Goal: Check status

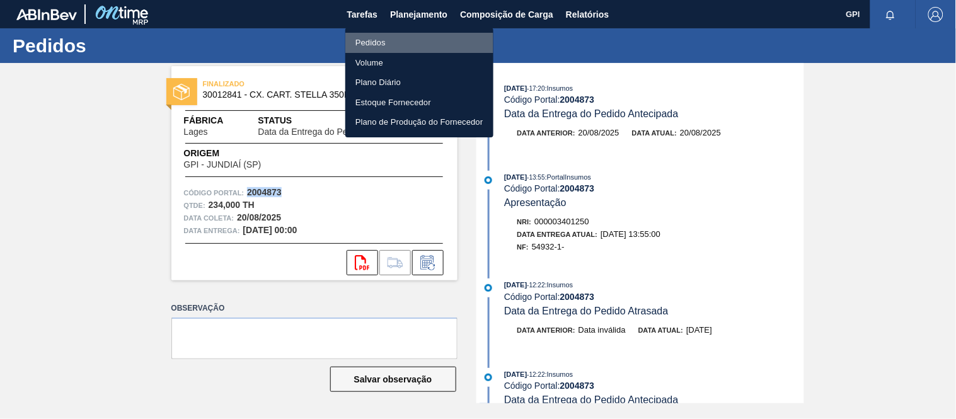
click at [370, 38] on li "Pedidos" at bounding box center [419, 43] width 148 height 20
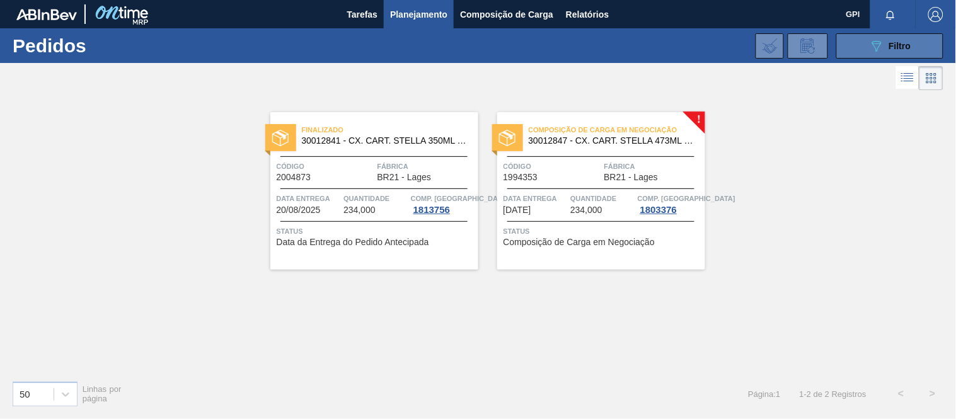
click at [855, 38] on button "089F7B8B-B2A5-4AFE-B5C0-19BA573D28AC Filtro" at bounding box center [889, 45] width 107 height 25
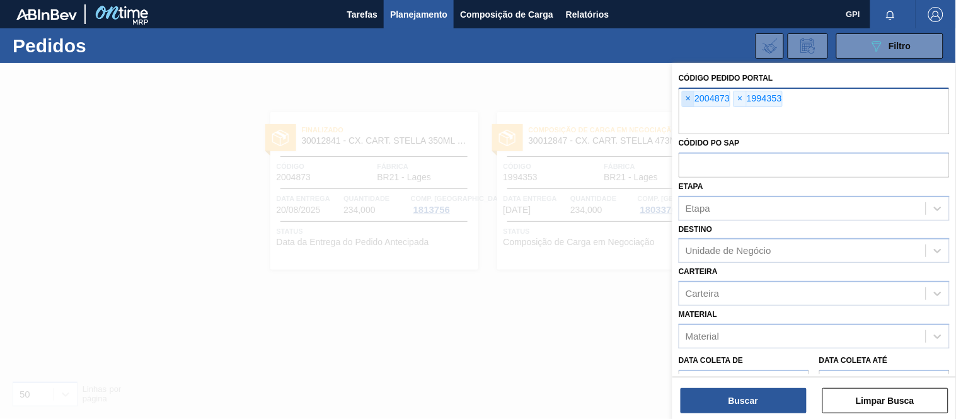
click at [693, 94] on span "×" at bounding box center [688, 98] width 12 height 15
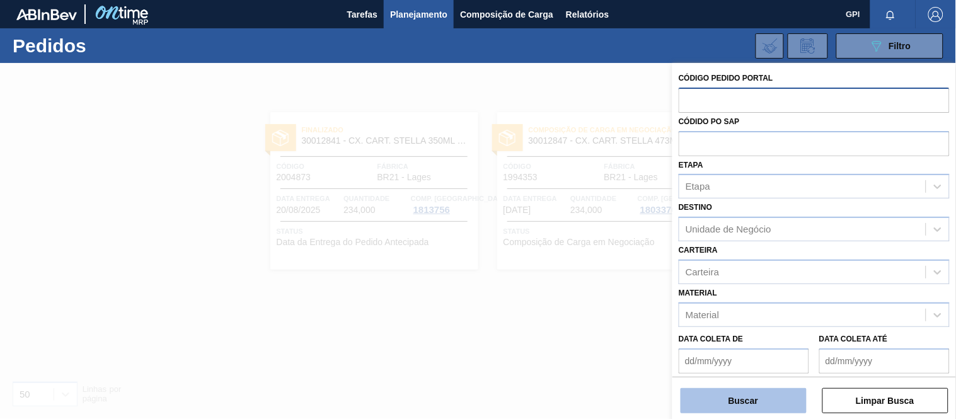
click at [742, 397] on button "Buscar" at bounding box center [743, 400] width 126 height 25
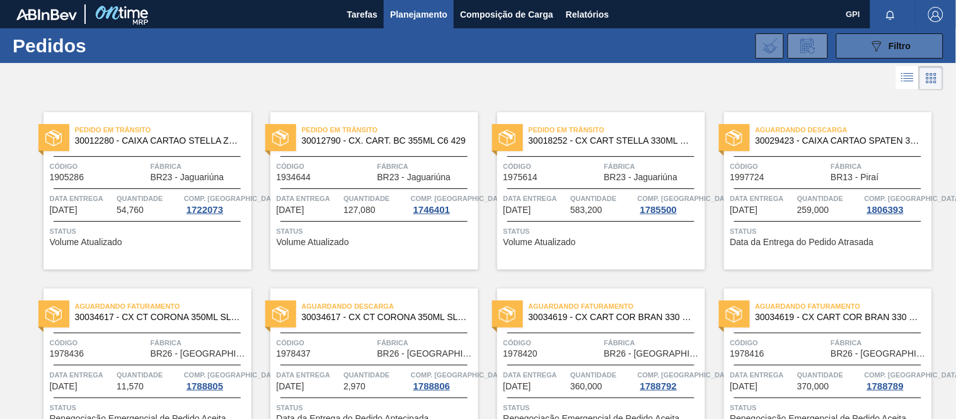
drag, startPoint x: 893, startPoint y: 43, endPoint x: 886, endPoint y: 52, distance: 11.6
click at [893, 43] on span "Filtro" at bounding box center [900, 46] width 22 height 10
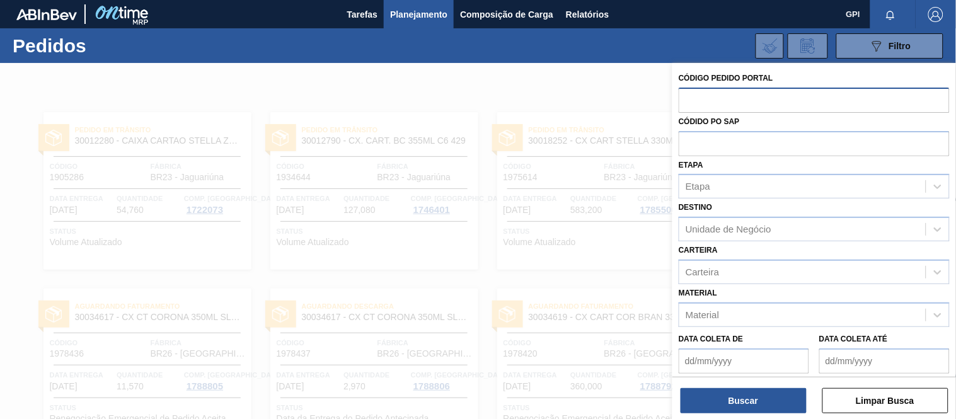
click at [733, 95] on input "text" at bounding box center [813, 100] width 271 height 24
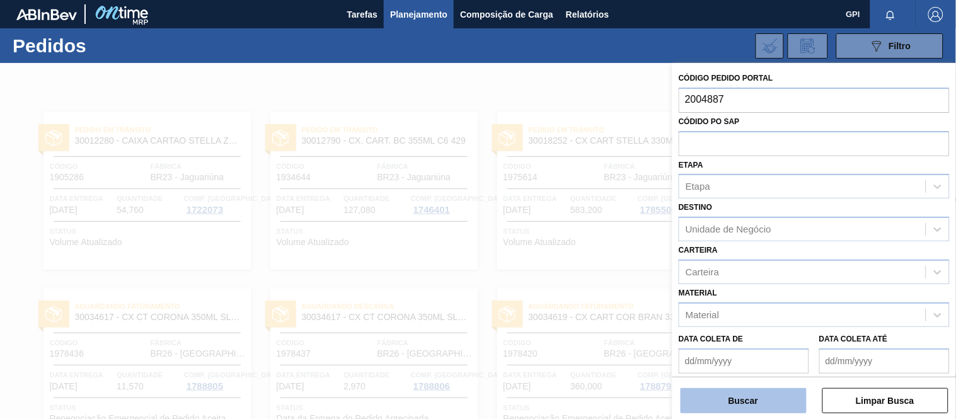
type input "2004887"
click at [750, 389] on button "Buscar" at bounding box center [743, 400] width 126 height 25
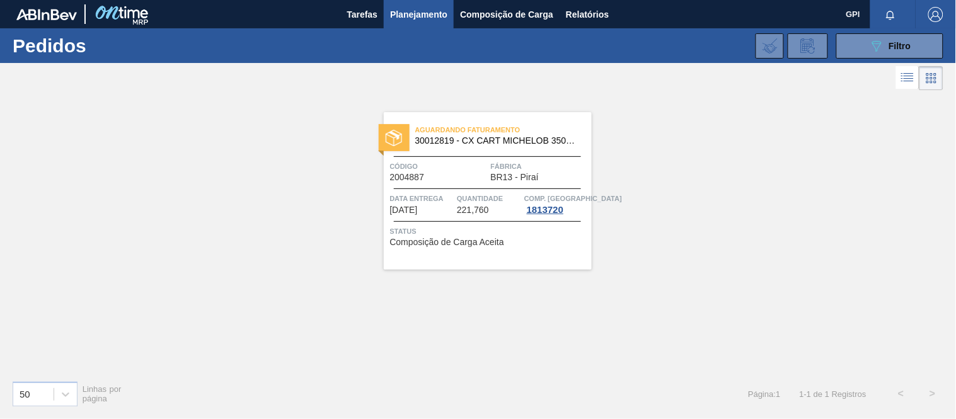
click at [450, 184] on div "Aguardando Faturamento 30012819 - CX CART MICHELOB 350ML C8 429 298 G Código 20…" at bounding box center [488, 190] width 208 height 157
